Goal: Transaction & Acquisition: Purchase product/service

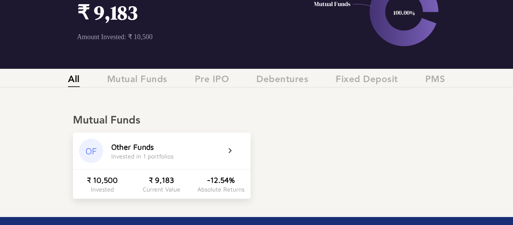
scroll to position [76, 0]
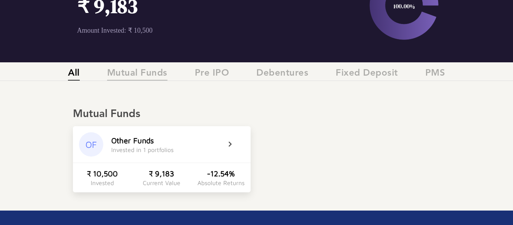
click at [145, 76] on span "Mutual Funds" at bounding box center [137, 74] width 60 height 13
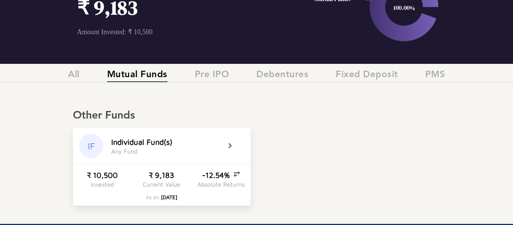
scroll to position [62, 0]
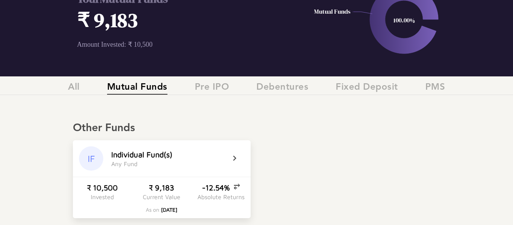
click at [227, 156] on div "IF I n d i v i d u a l F u n d ( s ) A n y F u n d" at bounding box center [162, 158] width 178 height 36
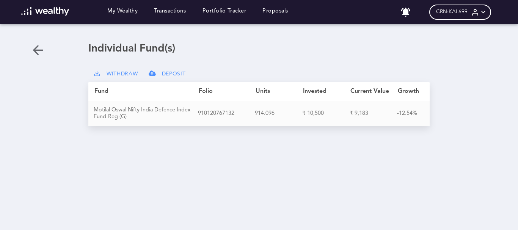
click at [167, 74] on span "DEPOSIT" at bounding box center [174, 74] width 24 height 6
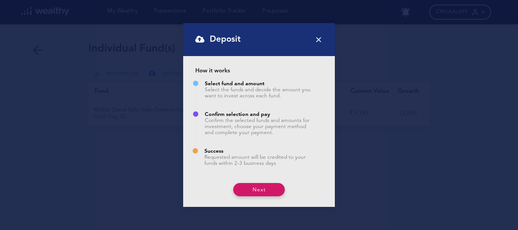
click at [255, 197] on button "Next" at bounding box center [259, 189] width 52 height 13
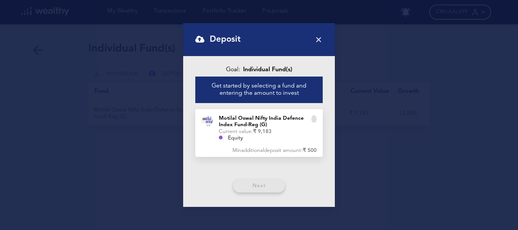
click at [320, 40] on icon at bounding box center [319, 39] width 8 height 8
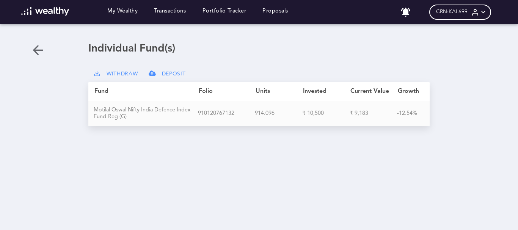
click at [155, 109] on div "M o t i l a l O s w a l N i f t y I n d i a D e f e n c e I n d e x F u n d - R…" at bounding box center [146, 114] width 104 height 14
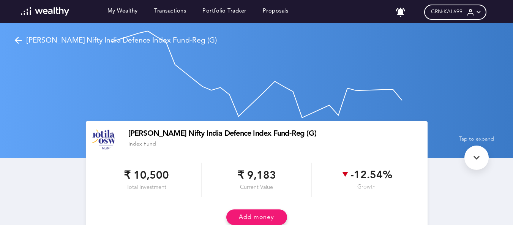
click at [289, 13] on div "My Wealthy Transactions Portfolio Tracker Proposals" at bounding box center [154, 12] width 283 height 11
click at [279, 13] on link "Proposals" at bounding box center [276, 12] width 26 height 8
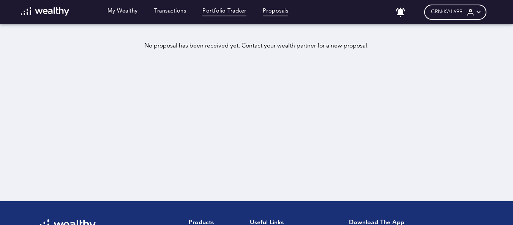
click at [221, 14] on link "Portfolio Tracker" at bounding box center [224, 12] width 44 height 8
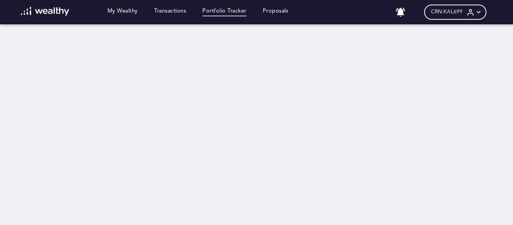
click at [482, 11] on icon at bounding box center [478, 12] width 8 height 8
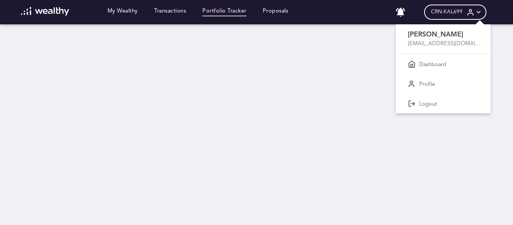
click at [176, 10] on div at bounding box center [256, 112] width 513 height 225
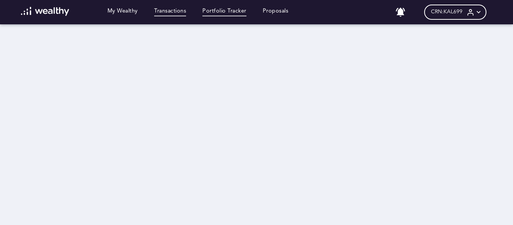
click at [175, 12] on link "Transactions" at bounding box center [170, 12] width 32 height 8
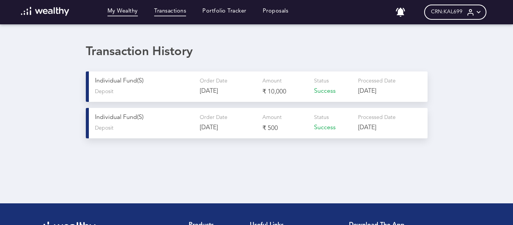
click at [126, 13] on link "My Wealthy" at bounding box center [122, 12] width 30 height 8
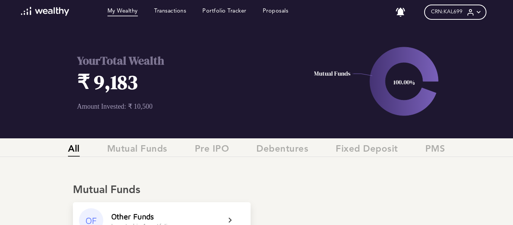
click at [482, 12] on icon at bounding box center [478, 12] width 8 height 8
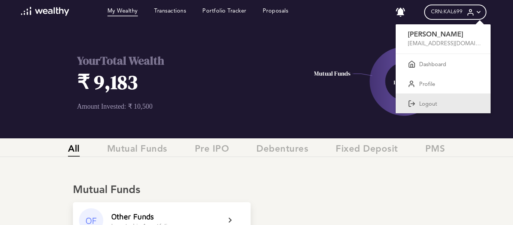
click at [429, 106] on p "Logout" at bounding box center [428, 104] width 18 height 7
